Goal: Navigation & Orientation: Find specific page/section

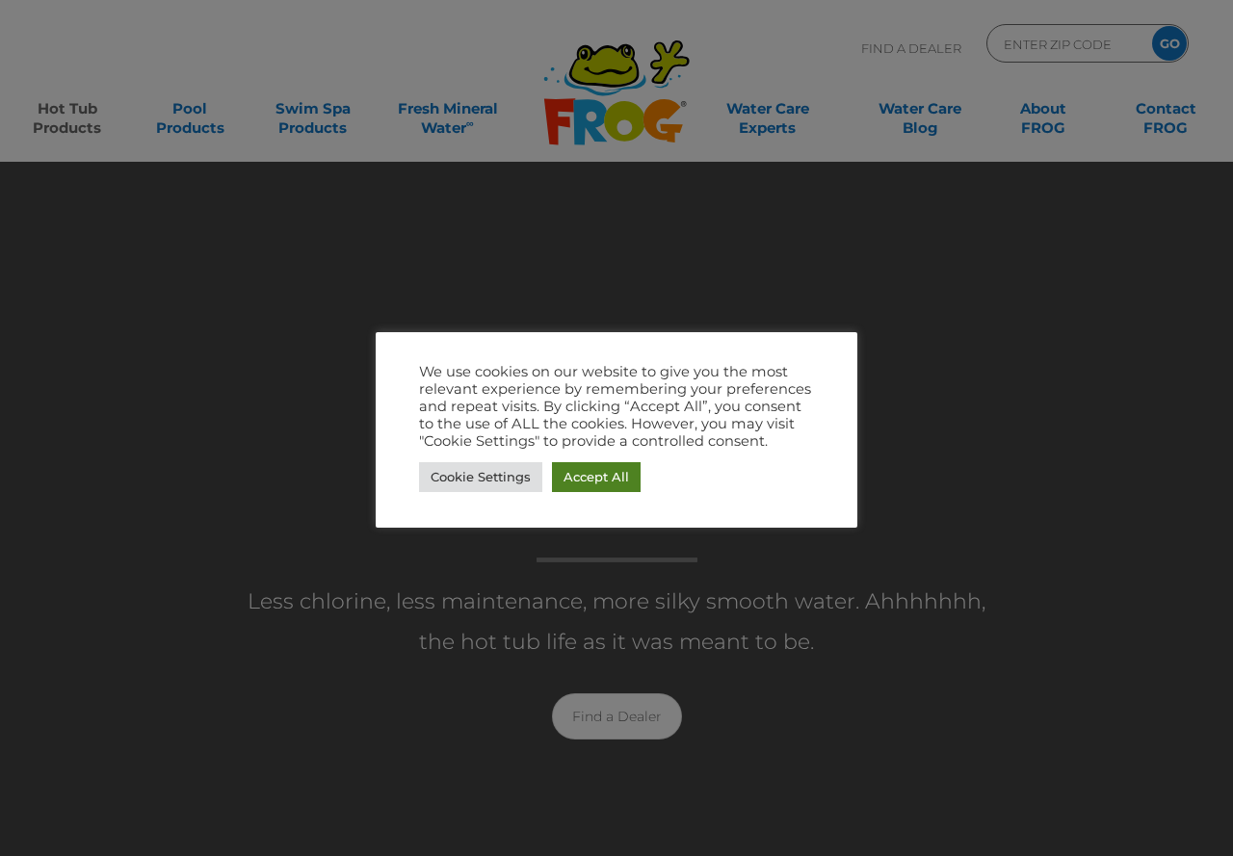
click at [585, 481] on link "Accept All" at bounding box center [596, 477] width 89 height 30
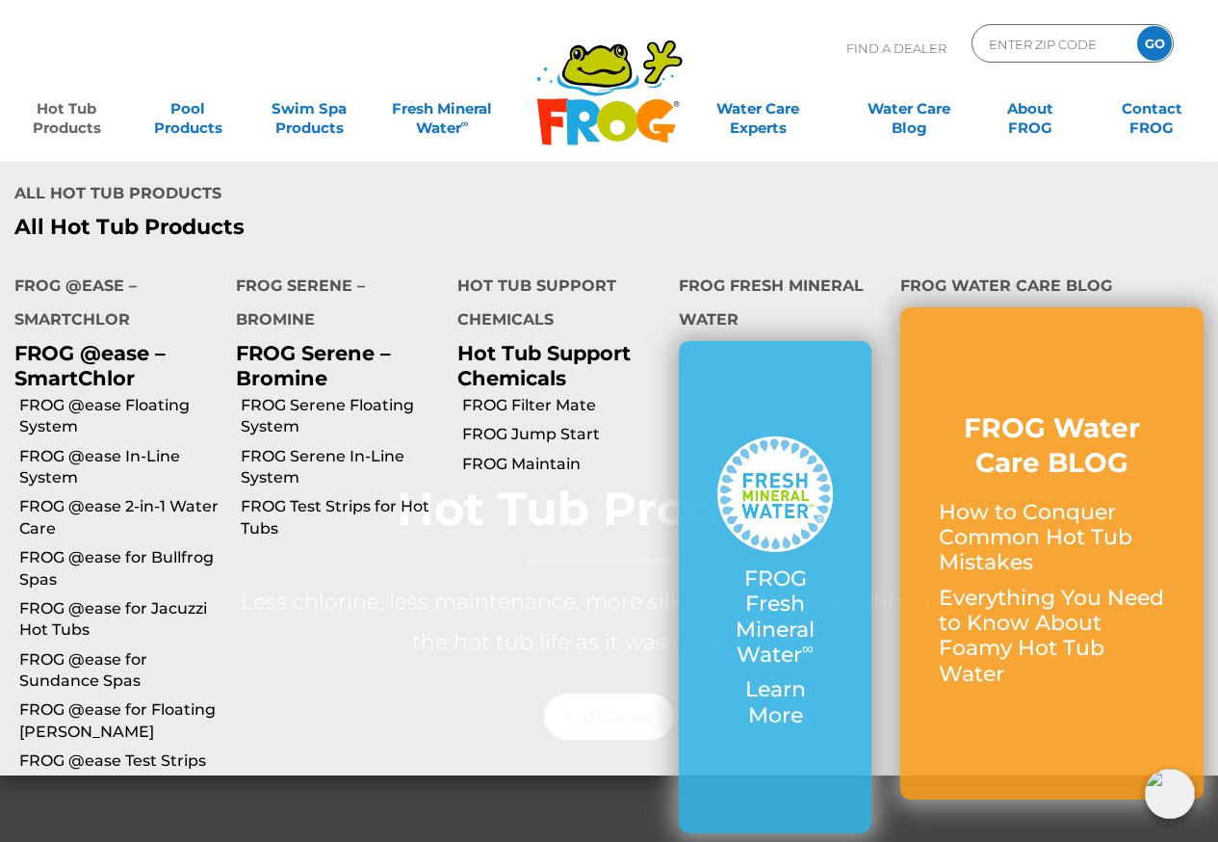
click at [68, 107] on link "Hot Tub Products" at bounding box center [66, 109] width 94 height 39
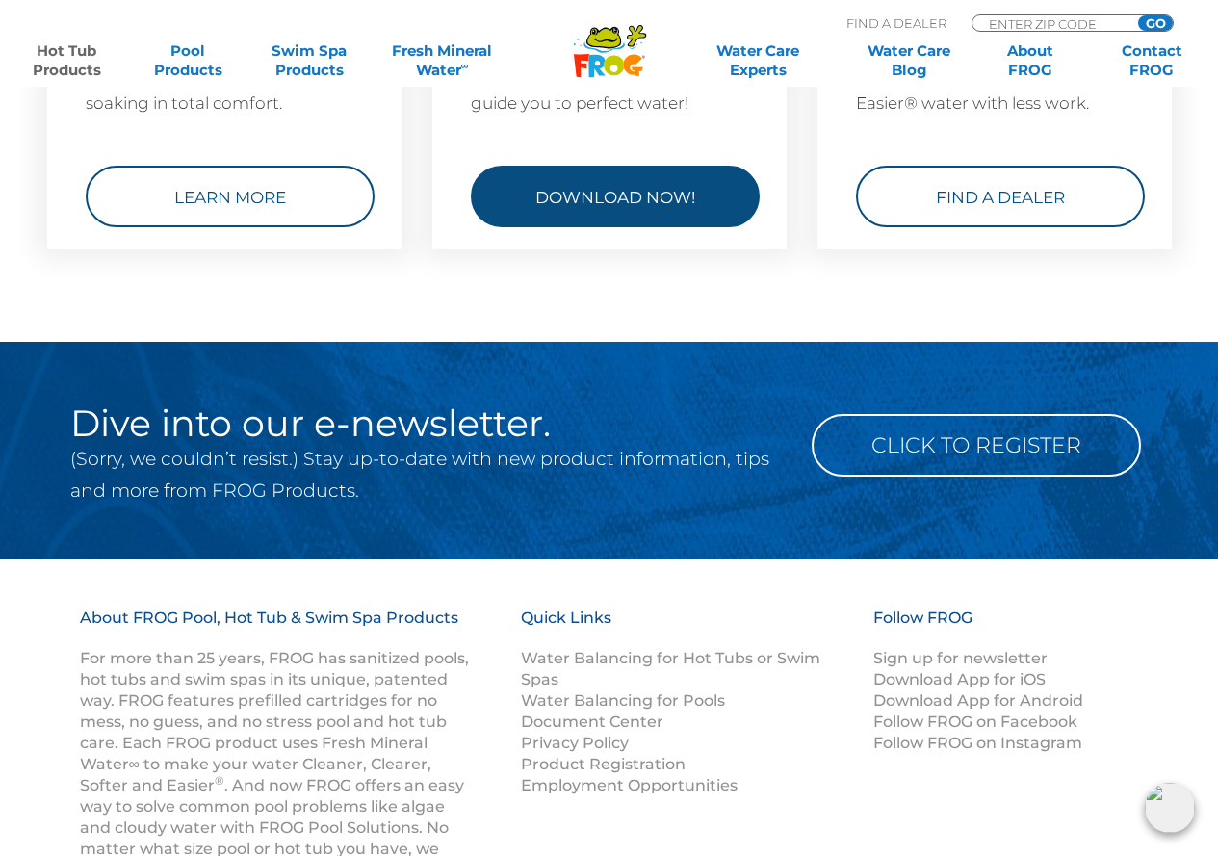
scroll to position [6067, 0]
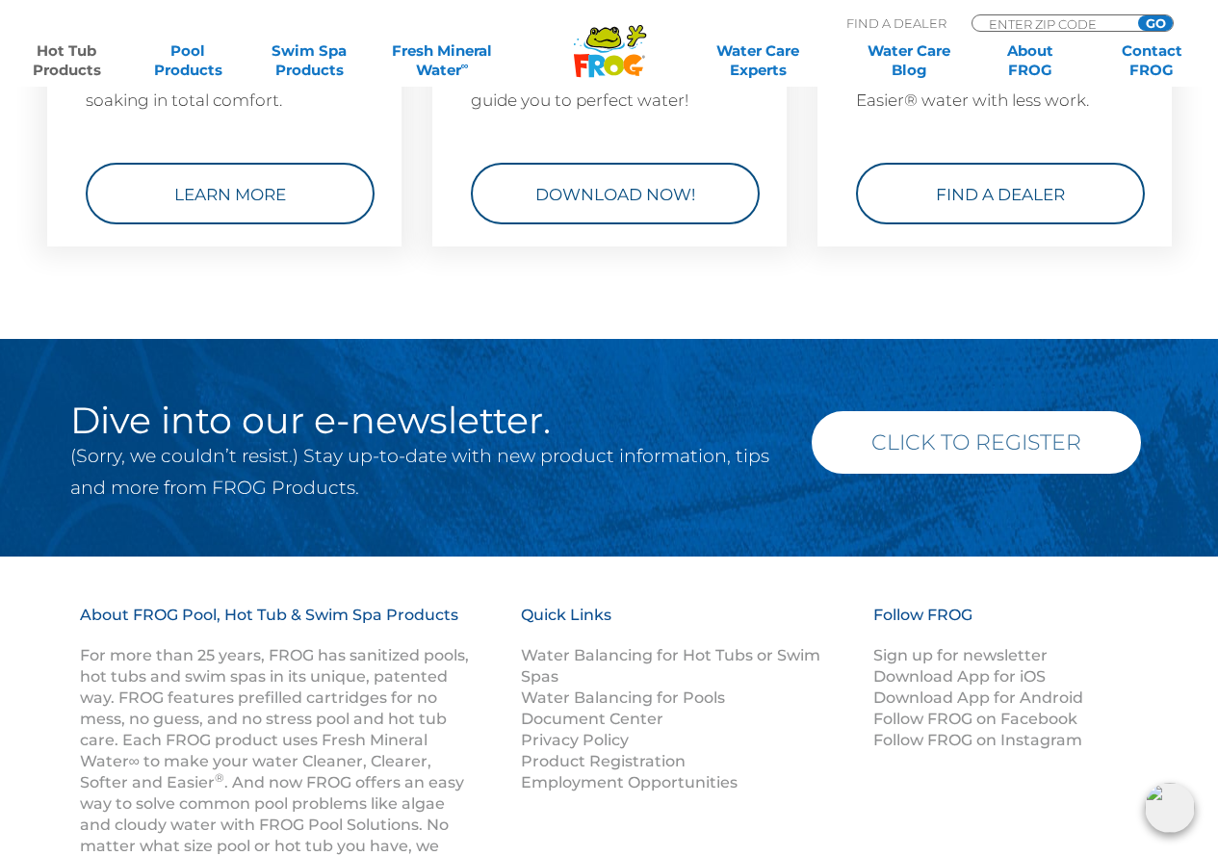
click at [914, 436] on link "Click to Register" at bounding box center [976, 442] width 329 height 63
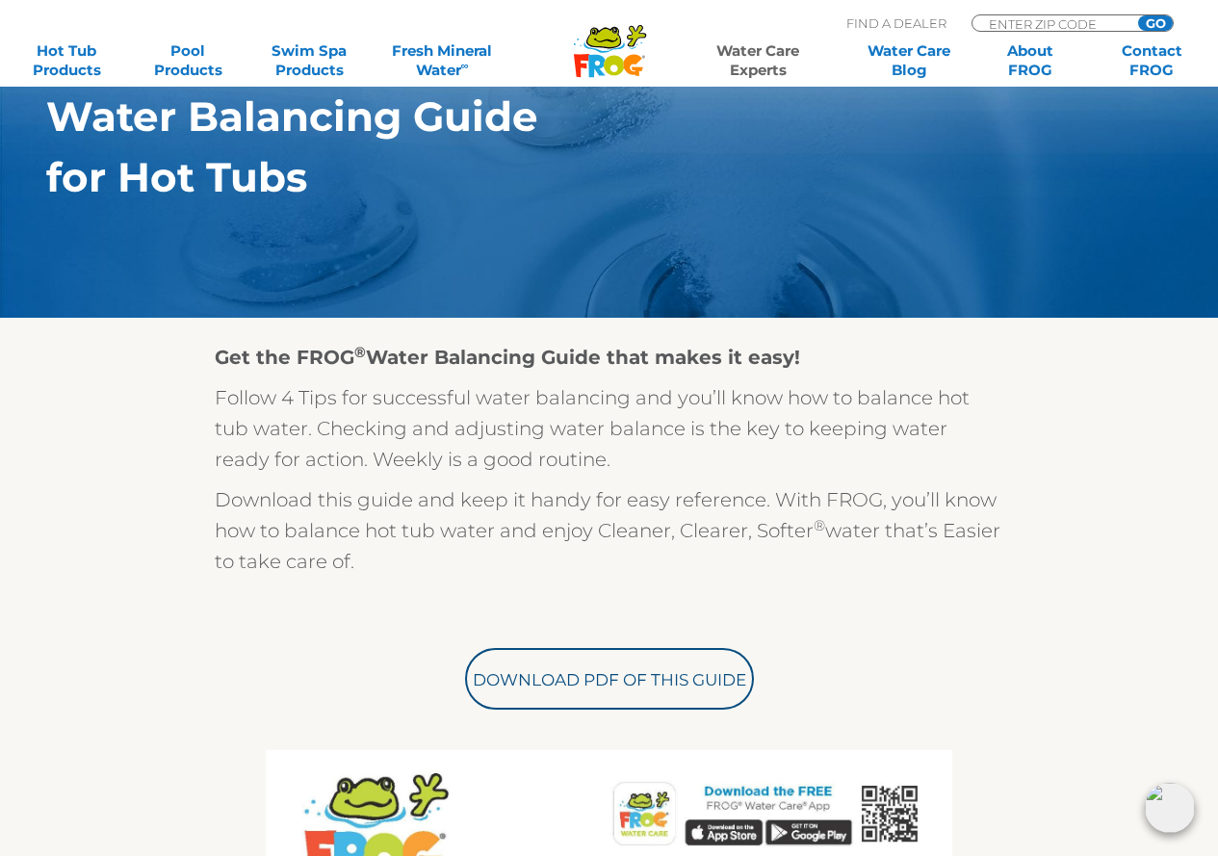
scroll to position [289, 0]
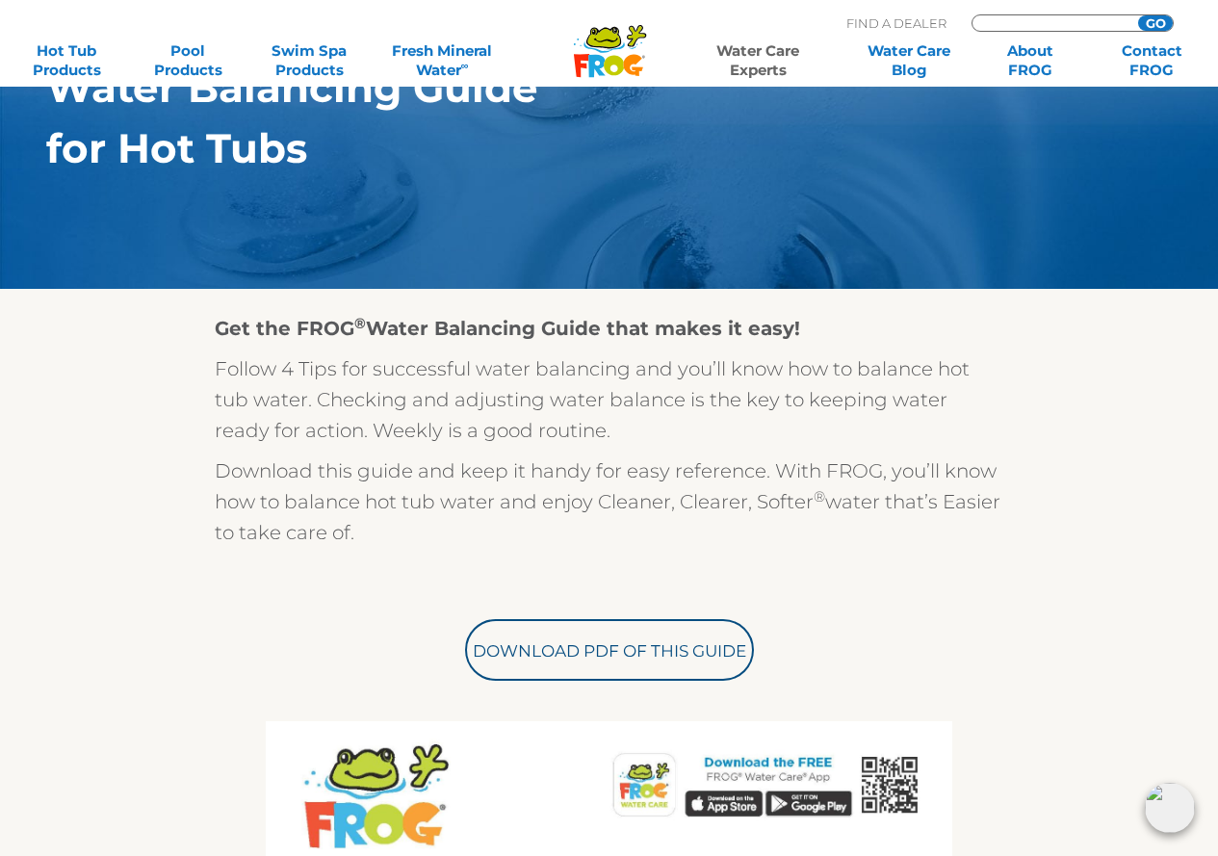
drag, startPoint x: 1025, startPoint y: 20, endPoint x: 1014, endPoint y: 16, distance: 11.3
click at [1020, 19] on input "Zip Code Form" at bounding box center [1052, 23] width 130 height 16
type input "60074"
click at [1156, 28] on div ".st130{clip-path:url(#SVGID_2_);fill-rule:evenodd;clip-rule:evenodd;fill:#C3CC0…" at bounding box center [609, 36] width 1180 height 53
click at [1158, 19] on input "GO" at bounding box center [1155, 22] width 35 height 15
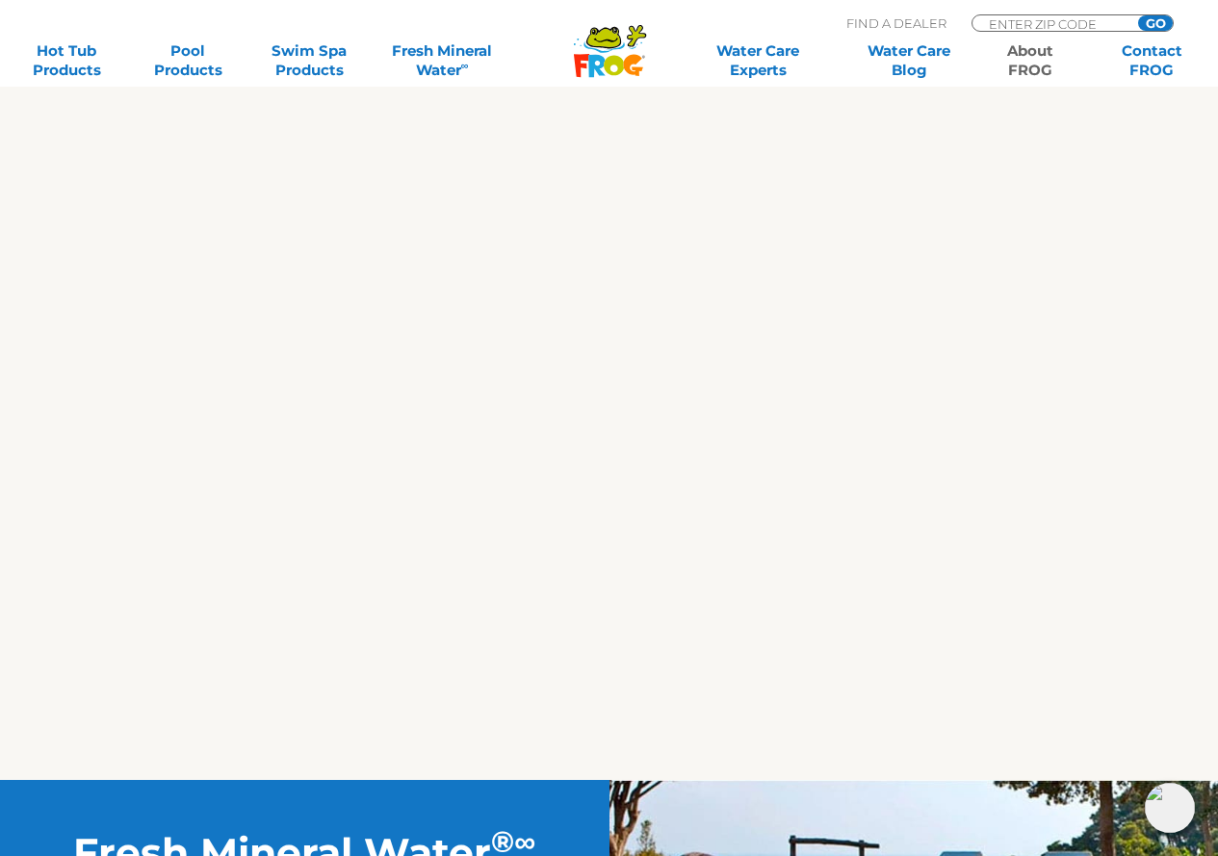
scroll to position [1830, 0]
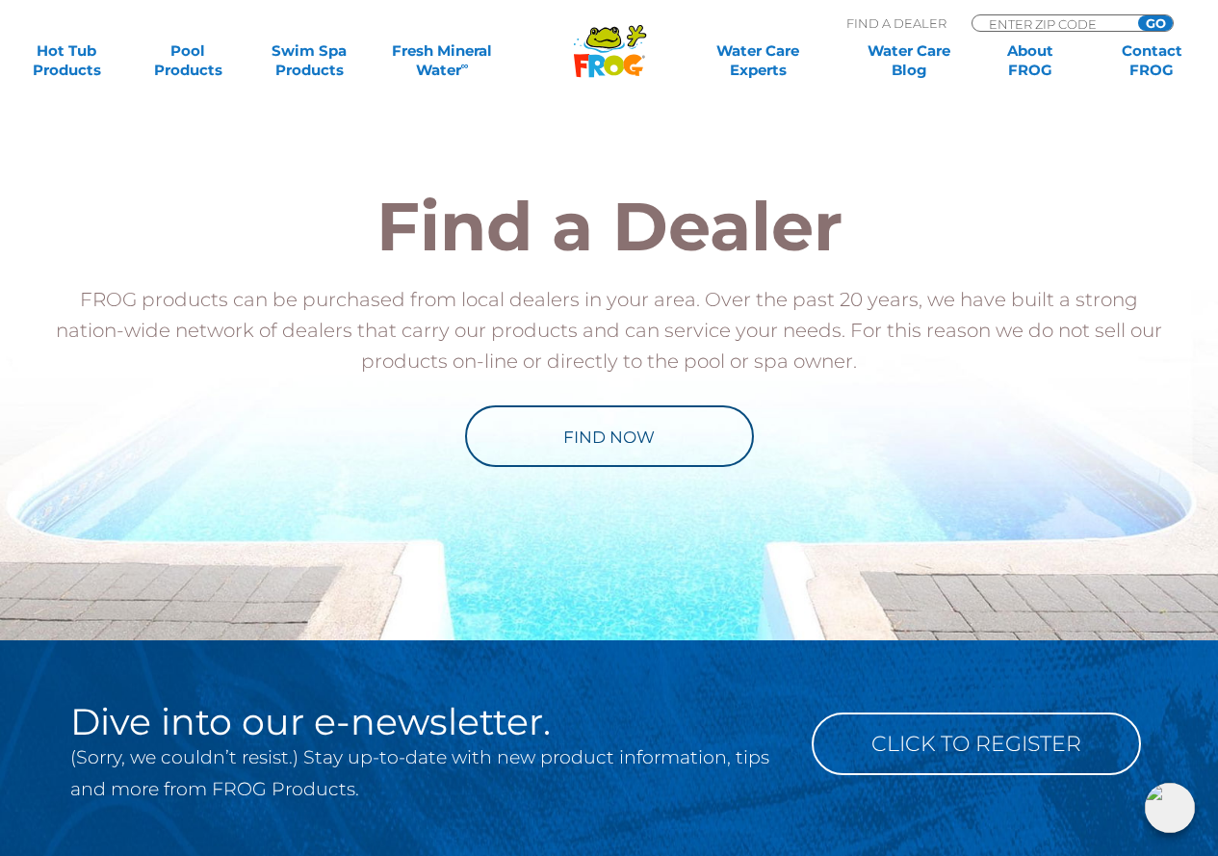
scroll to position [1348, 0]
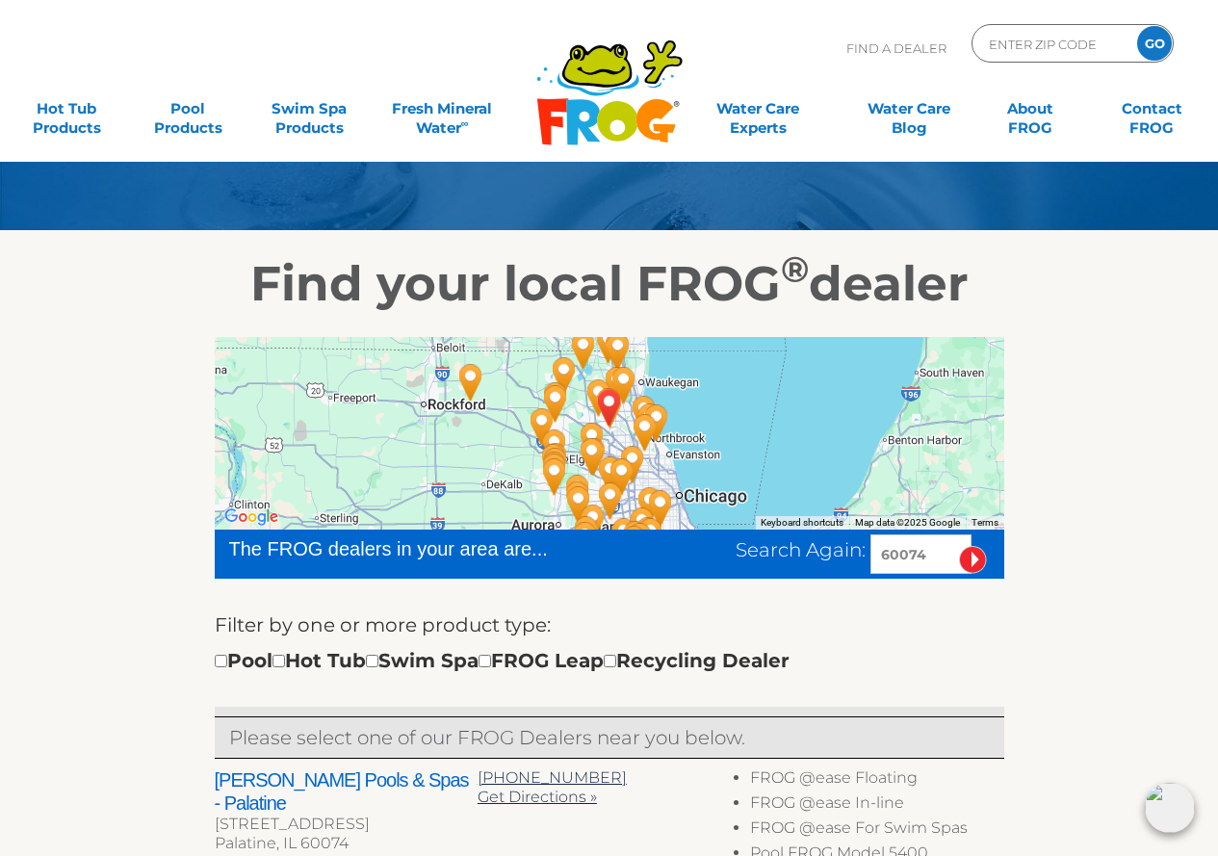
scroll to position [193, 0]
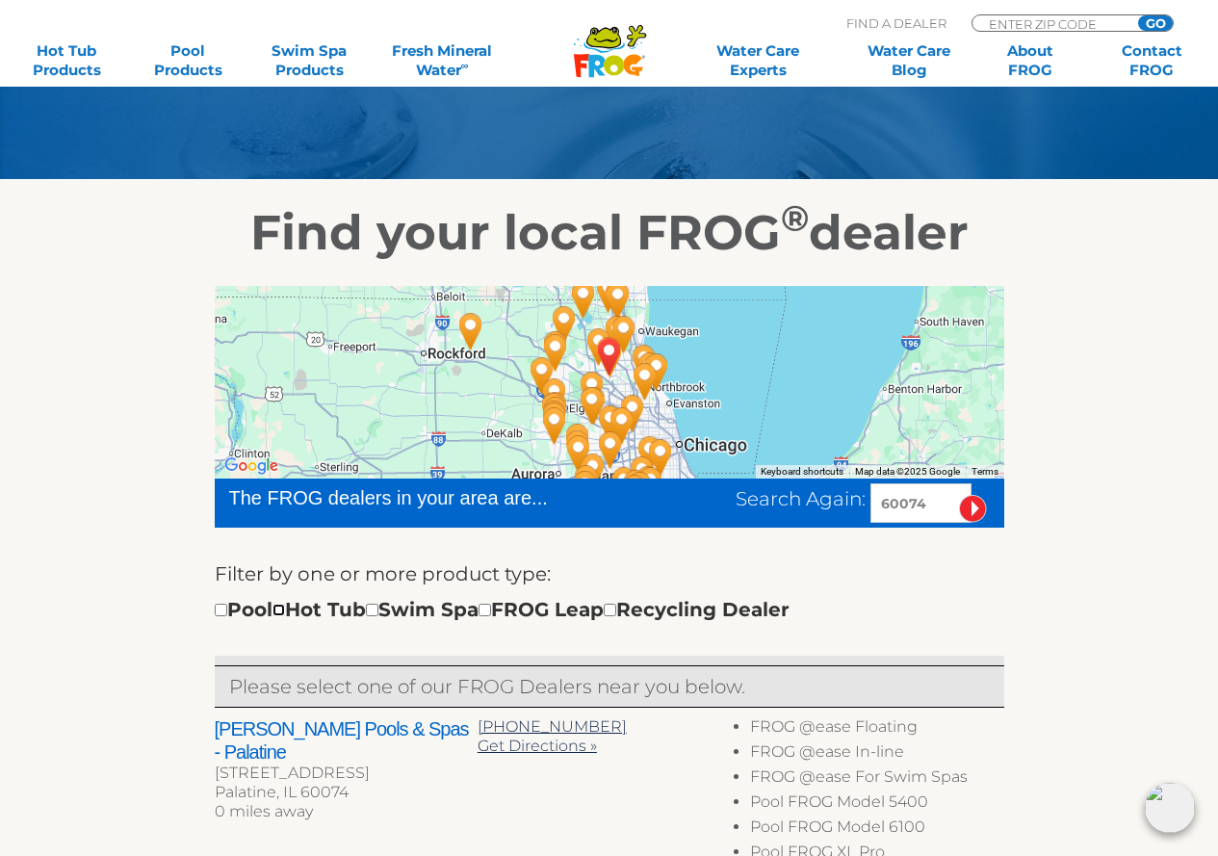
click at [285, 614] on input "checkbox" at bounding box center [279, 610] width 13 height 13
checkbox input "true"
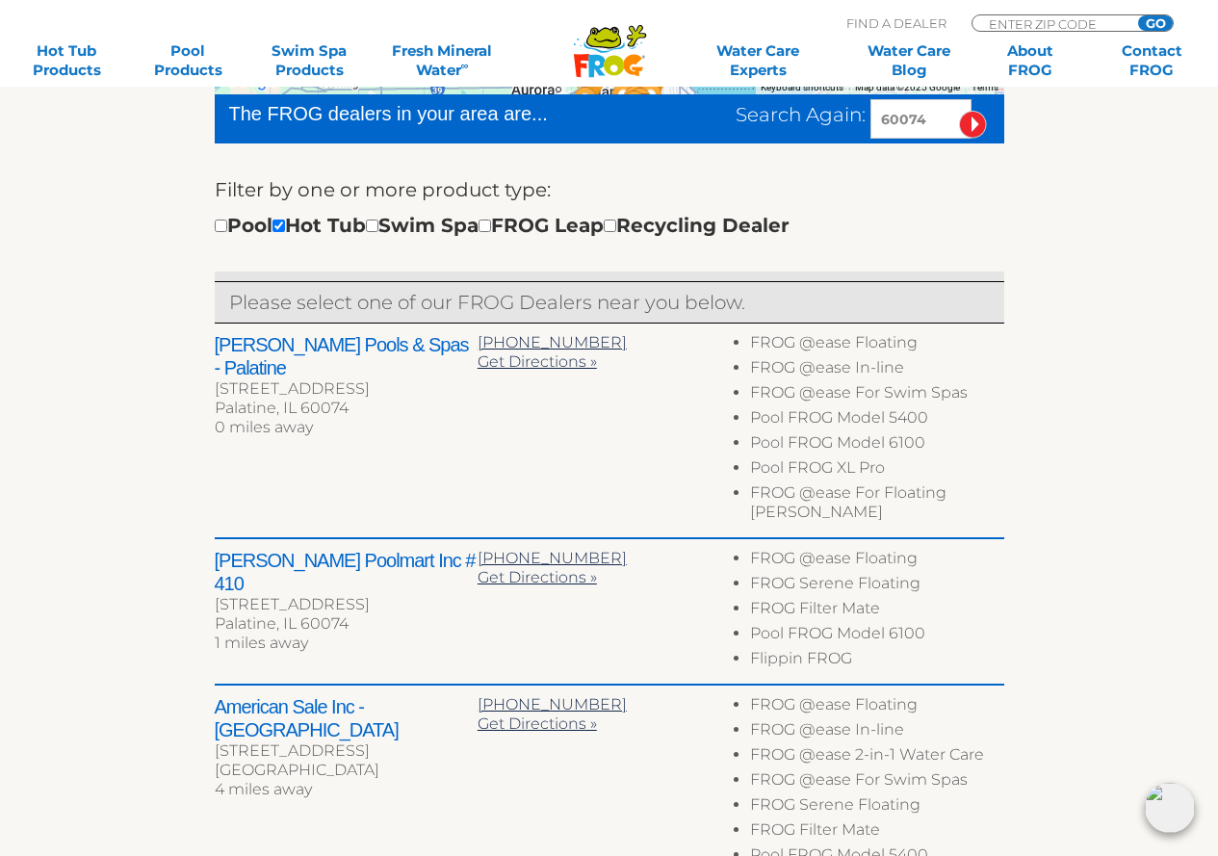
scroll to position [575, 0]
